Goal: Share content: Share content

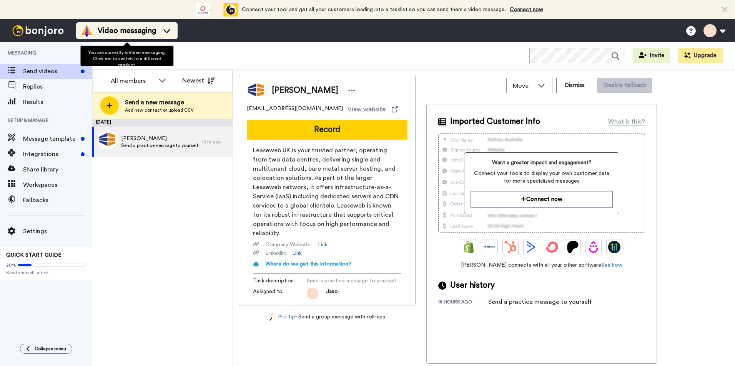
click at [165, 33] on icon at bounding box center [167, 31] width 12 height 8
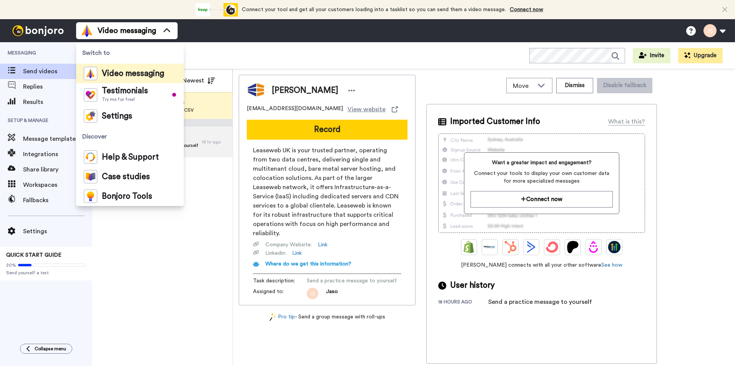
click at [216, 46] on div "All Invite Upgrade" at bounding box center [413, 55] width 642 height 27
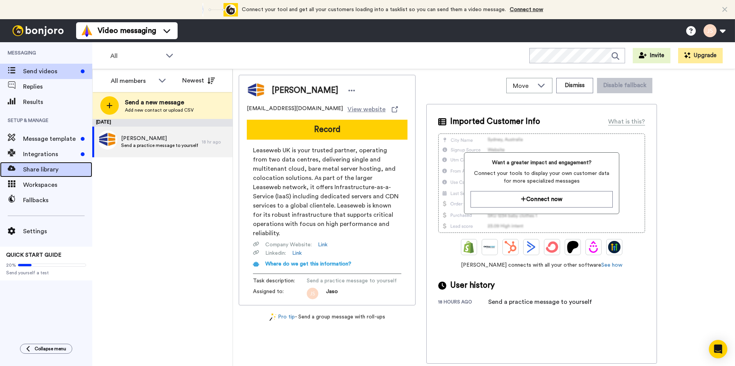
click at [33, 165] on span "Share library" at bounding box center [57, 169] width 69 height 9
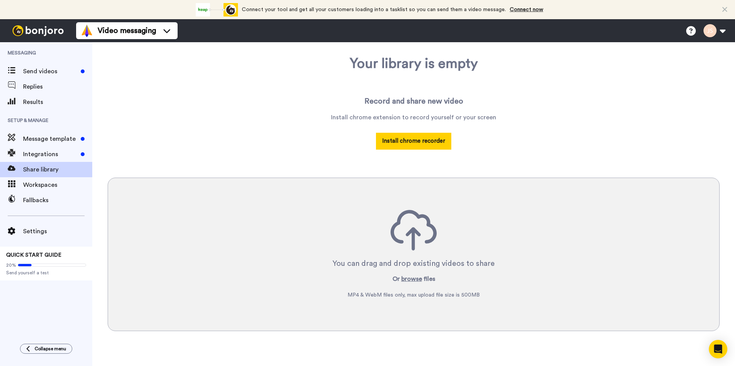
scroll to position [59, 0]
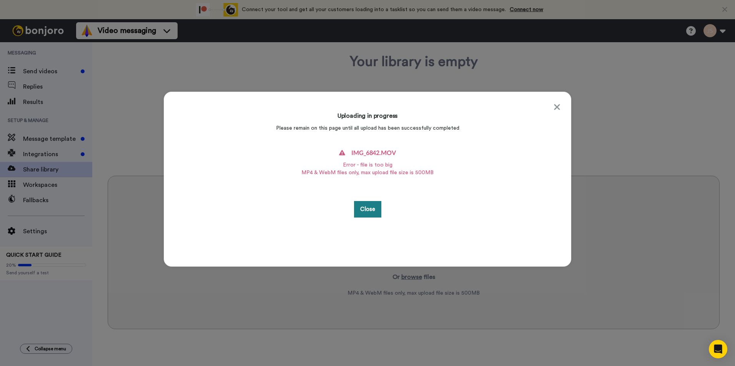
click at [370, 208] on button "Close" at bounding box center [367, 209] width 27 height 17
click at [657, 112] on div "Uploading in progress Please remain on this page until all upload has been succ…" at bounding box center [367, 183] width 735 height 366
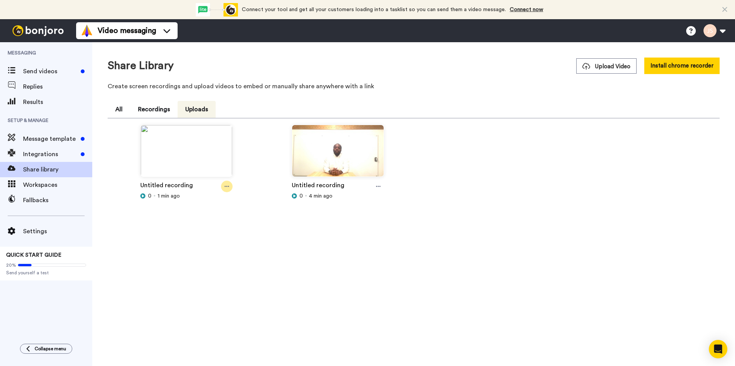
click at [227, 187] on icon at bounding box center [226, 186] width 5 height 5
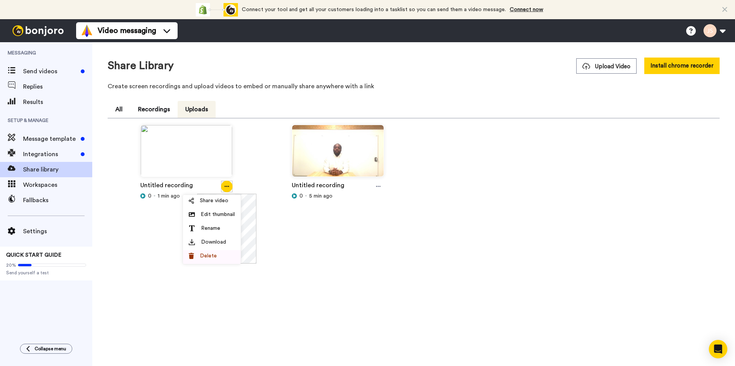
click at [211, 254] on span "Delete" at bounding box center [208, 256] width 17 height 8
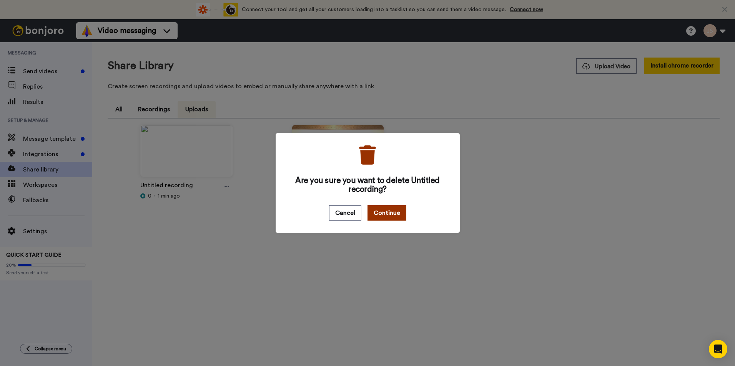
click at [391, 221] on button "Continue" at bounding box center [386, 213] width 39 height 15
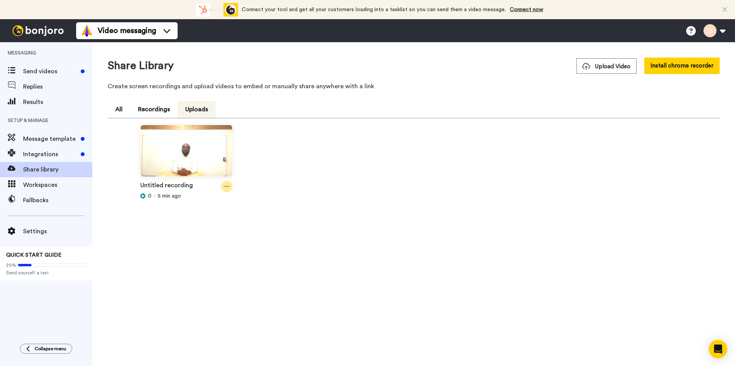
click at [228, 187] on icon at bounding box center [226, 186] width 5 height 1
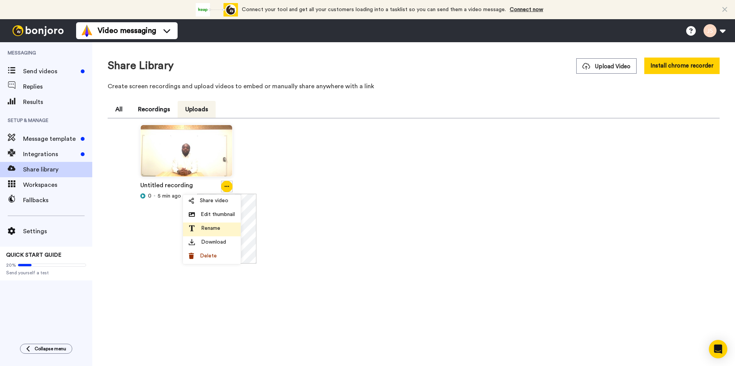
click at [215, 227] on span "Rename" at bounding box center [210, 229] width 19 height 8
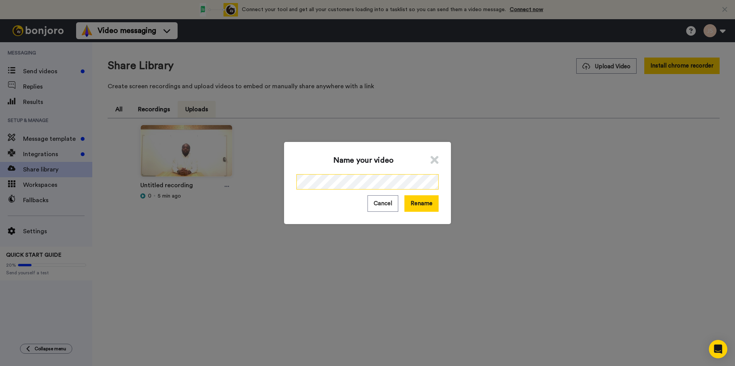
click at [269, 189] on div "Name your video Cancel Rename" at bounding box center [367, 183] width 735 height 366
click at [424, 206] on button "Rename" at bounding box center [421, 204] width 34 height 17
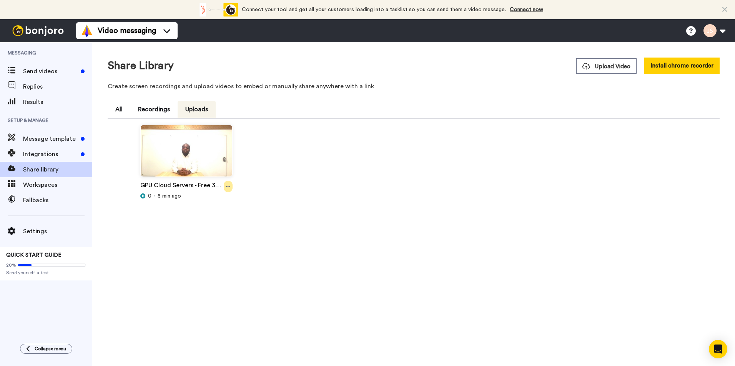
click at [232, 187] on div at bounding box center [228, 187] width 9 height 12
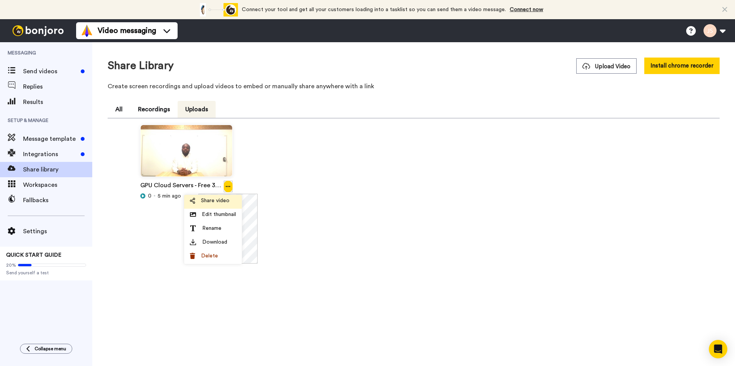
click at [219, 200] on span "Share video" at bounding box center [215, 201] width 28 height 8
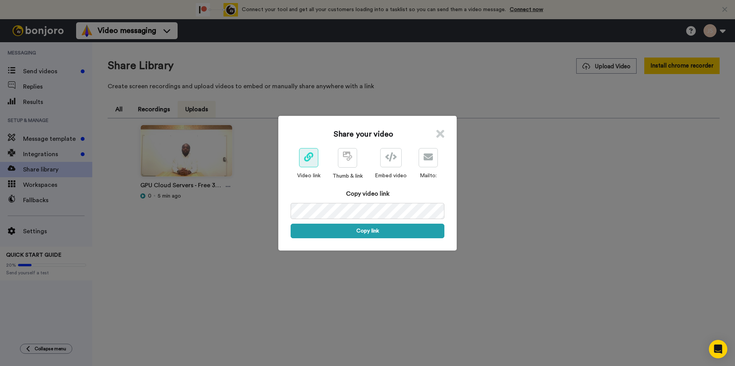
click at [305, 156] on icon at bounding box center [308, 157] width 9 height 9
click at [365, 229] on button "Copy link" at bounding box center [367, 231] width 154 height 15
click at [393, 153] on icon at bounding box center [391, 157] width 12 height 9
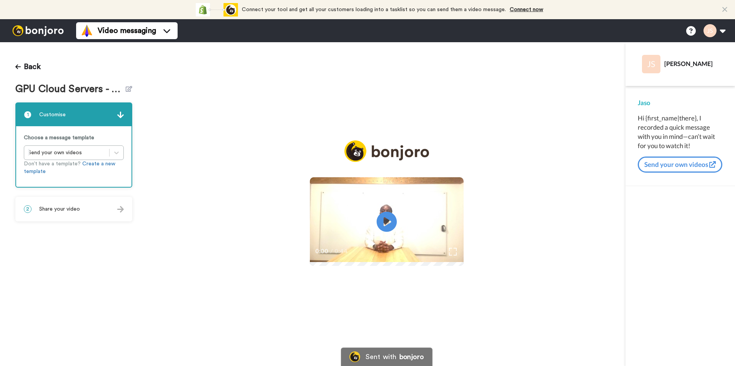
click at [389, 227] on icon at bounding box center [386, 222] width 20 height 20
click at [387, 228] on icon at bounding box center [386, 222] width 20 height 20
click at [672, 167] on button "Send your own videos" at bounding box center [679, 165] width 85 height 16
click at [93, 209] on div "2 Share your video" at bounding box center [73, 209] width 115 height 23
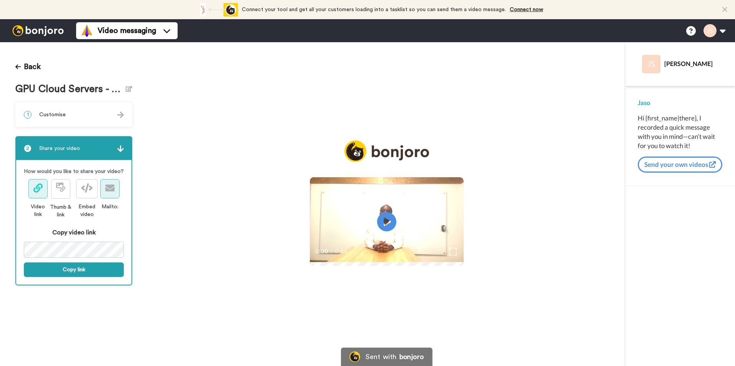
click at [109, 188] on icon at bounding box center [109, 188] width 9 height 9
click at [227, 87] on div "Play/Pause 0:00 / 0:44" at bounding box center [387, 204] width 478 height 324
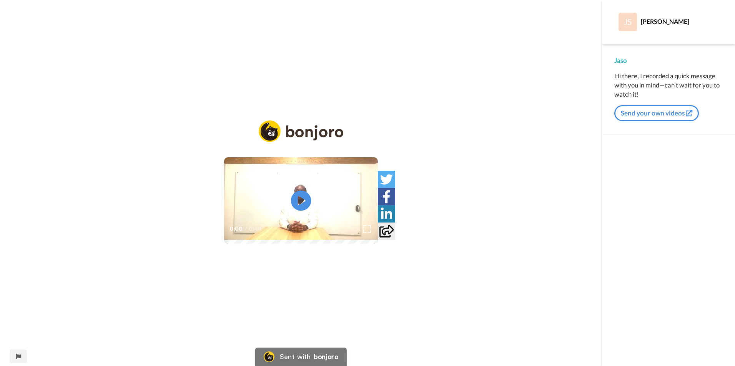
click at [307, 205] on icon at bounding box center [301, 201] width 20 height 20
click at [516, 240] on div "Play/Pause 0:00 / 0:44" at bounding box center [301, 188] width 602 height 135
click at [307, 195] on icon at bounding box center [301, 201] width 20 height 20
click at [296, 205] on icon at bounding box center [301, 201] width 20 height 20
click at [300, 217] on icon "Play/Pause" at bounding box center [301, 201] width 20 height 36
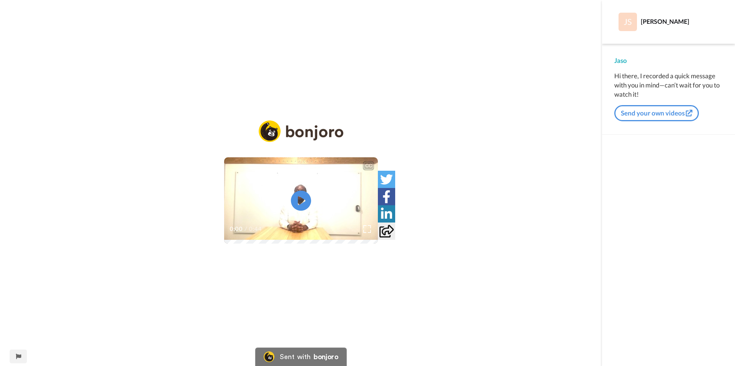
click at [307, 203] on icon at bounding box center [301, 201] width 20 height 20
